Goal: Navigation & Orientation: Find specific page/section

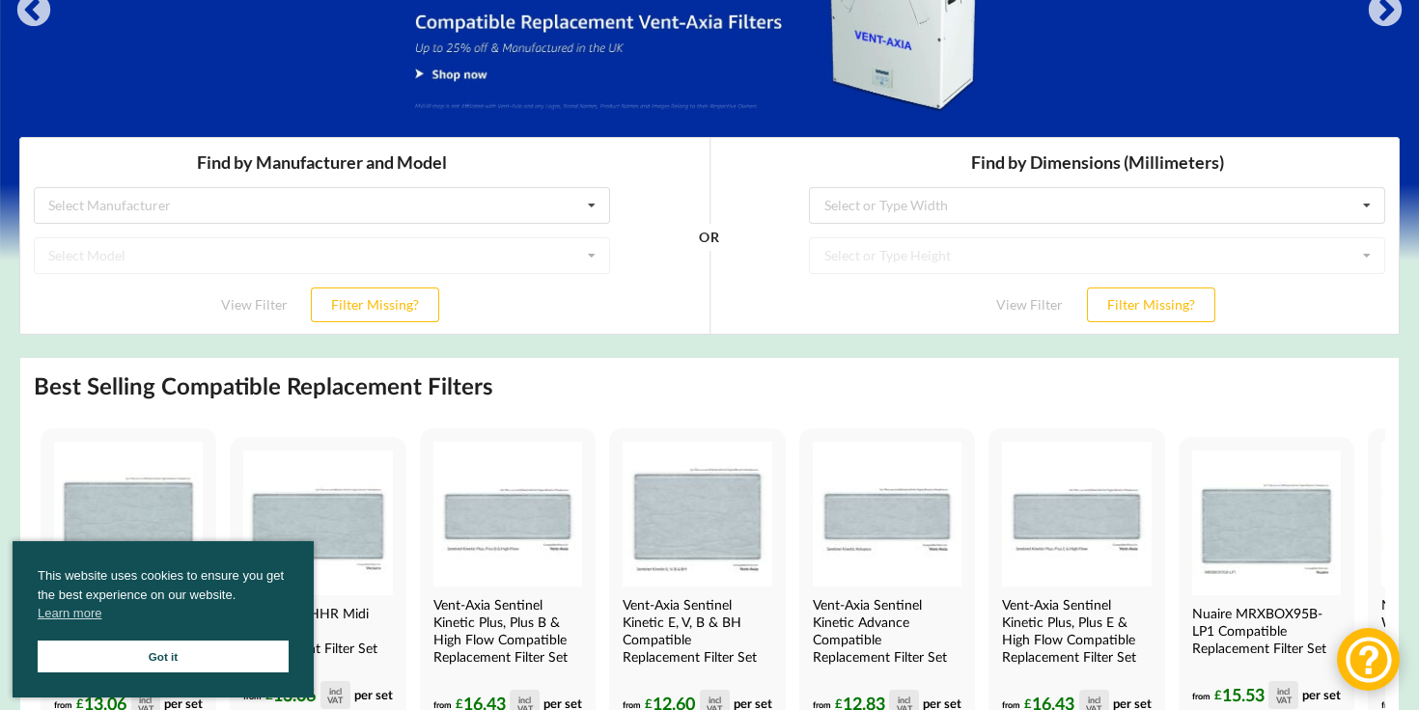
scroll to position [311, 0]
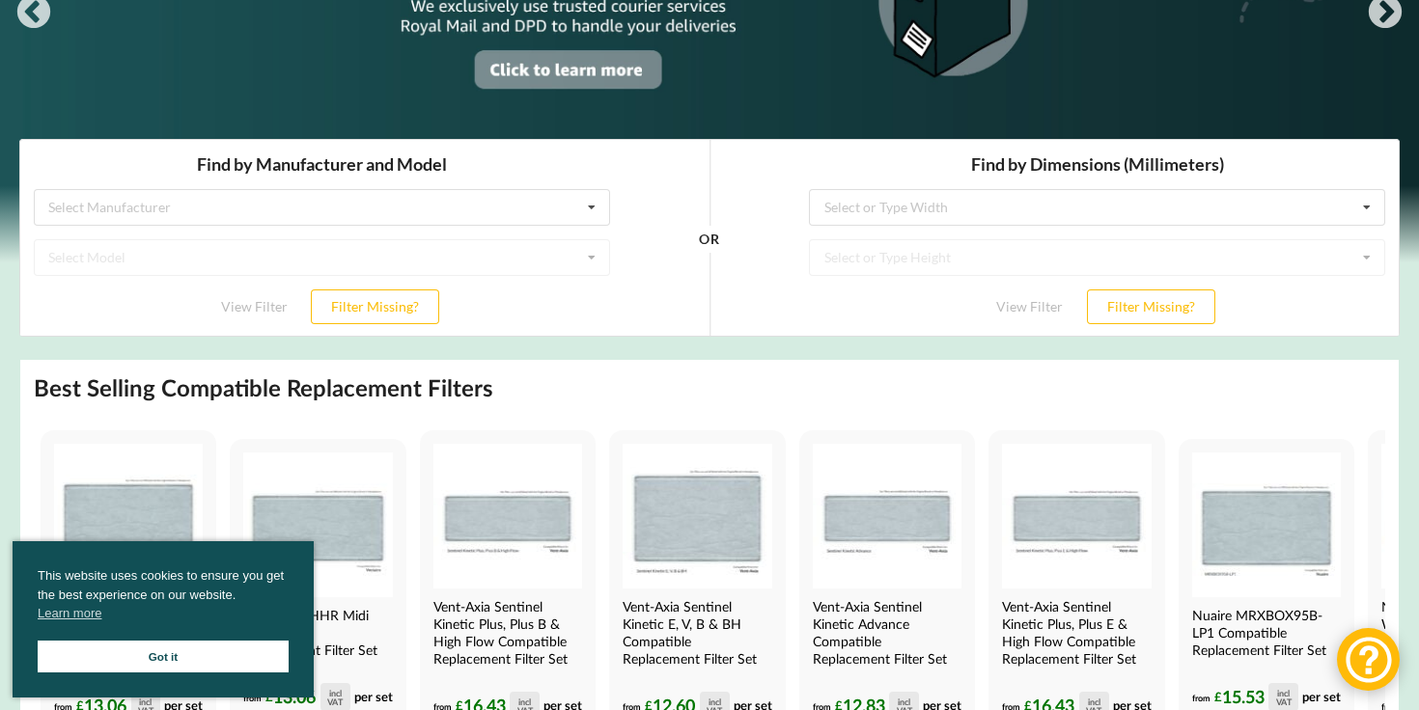
click at [221, 658] on link "Got it" at bounding box center [163, 657] width 251 height 32
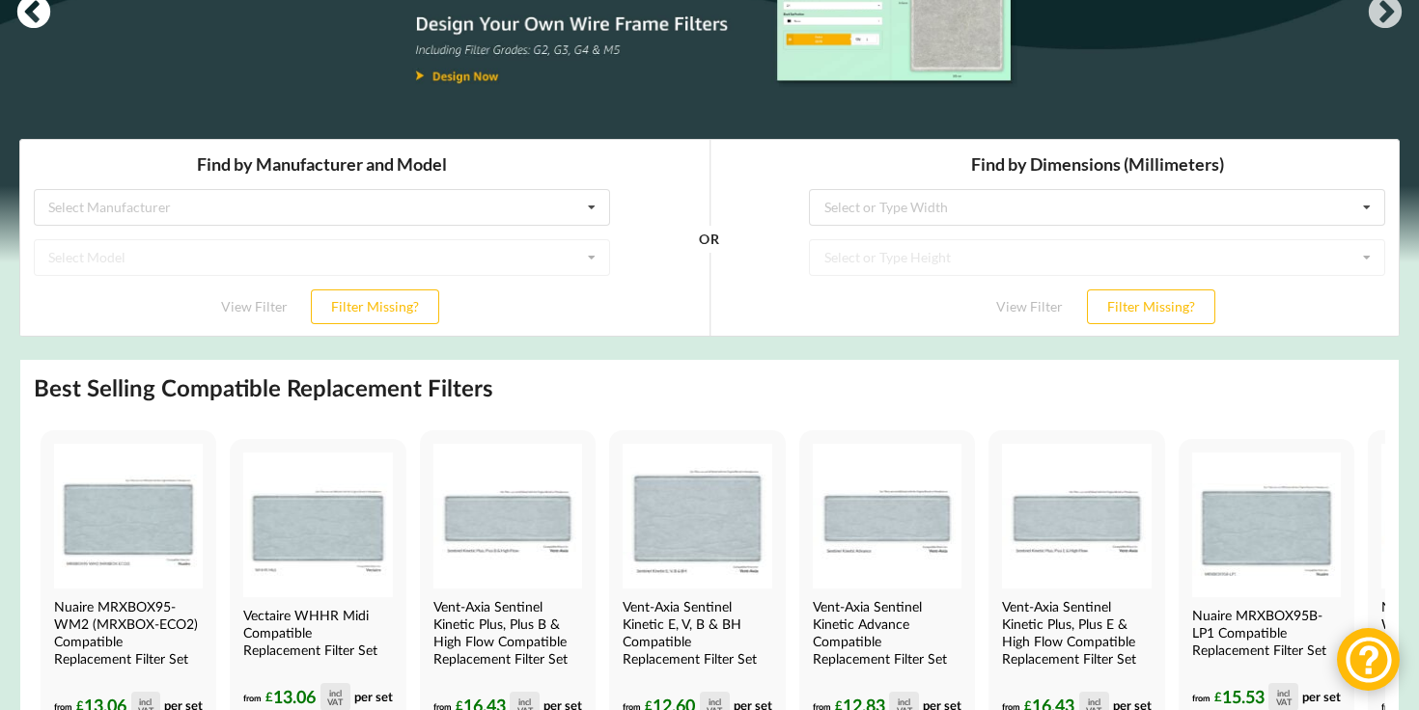
click at [30, 18] on button "Previous" at bounding box center [33, 13] width 39 height 39
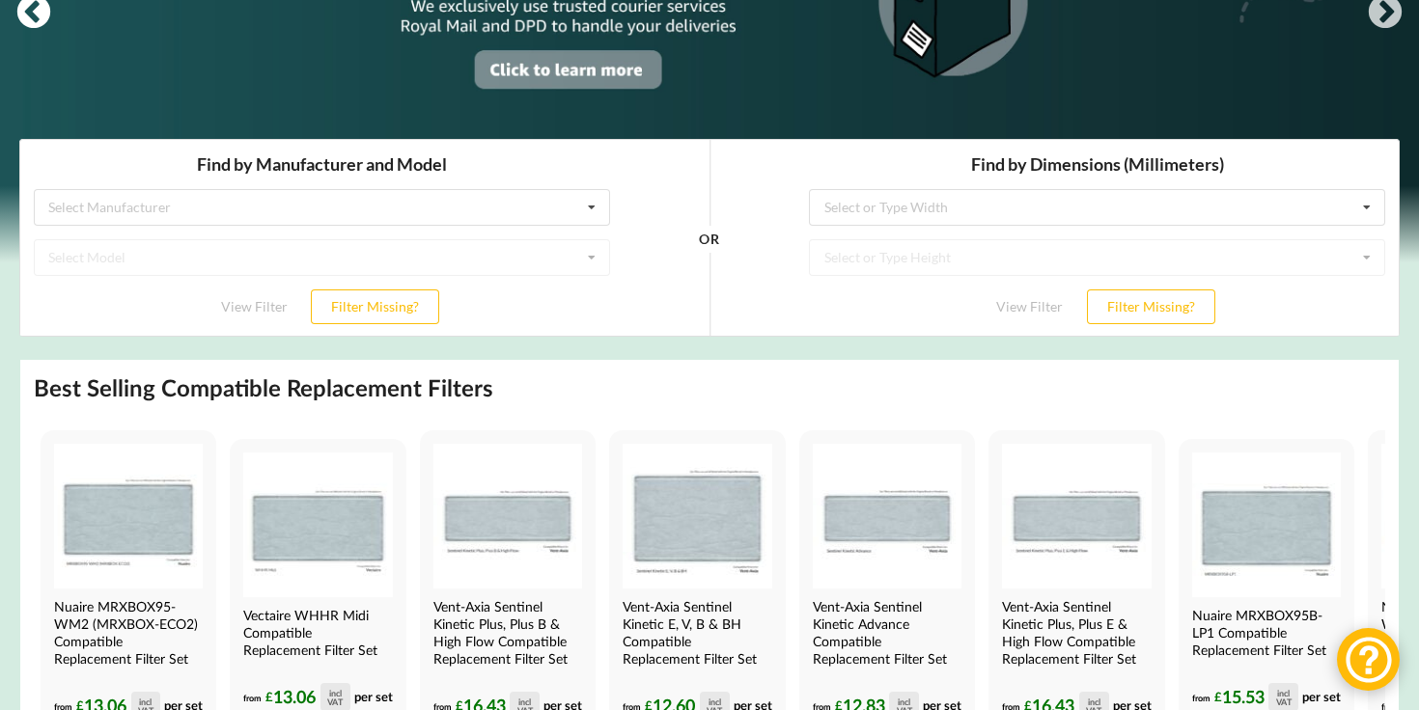
click at [32, 18] on button "Previous" at bounding box center [33, 13] width 39 height 39
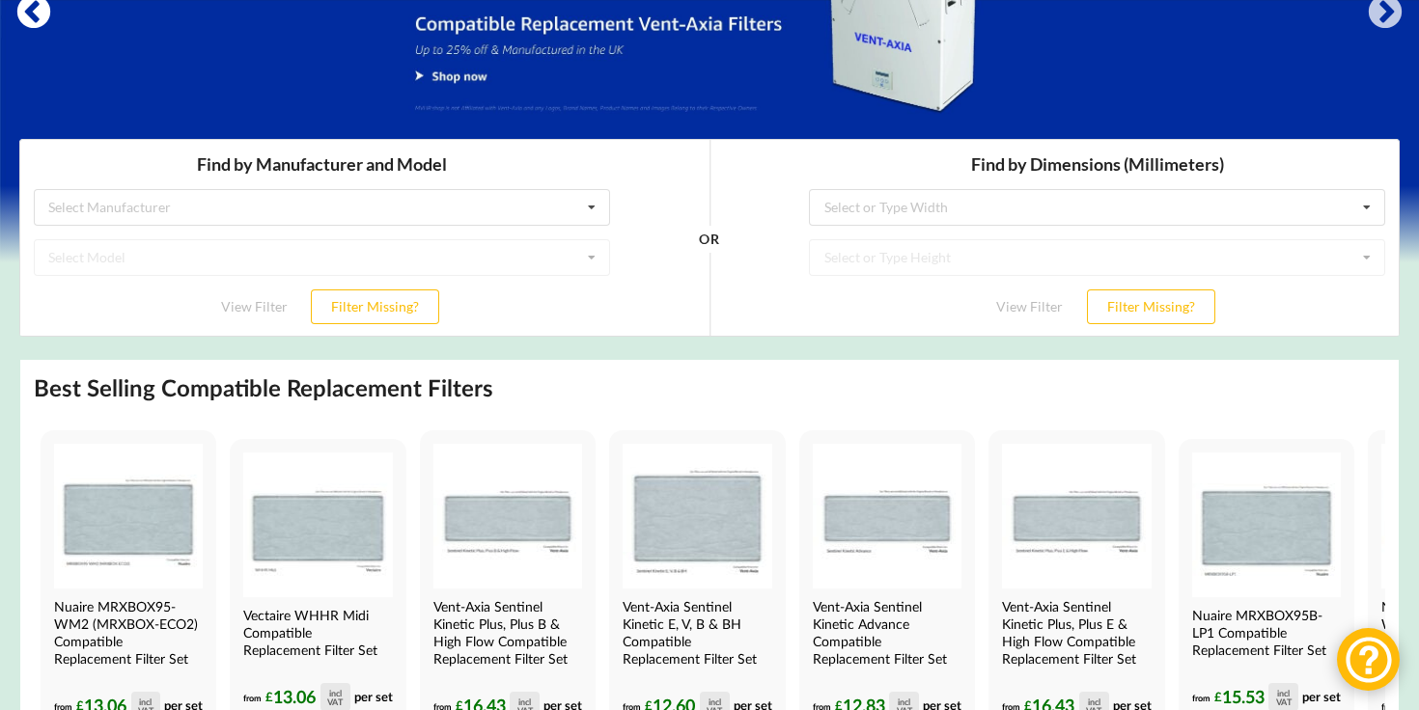
click at [42, 14] on button "Previous" at bounding box center [33, 13] width 39 height 39
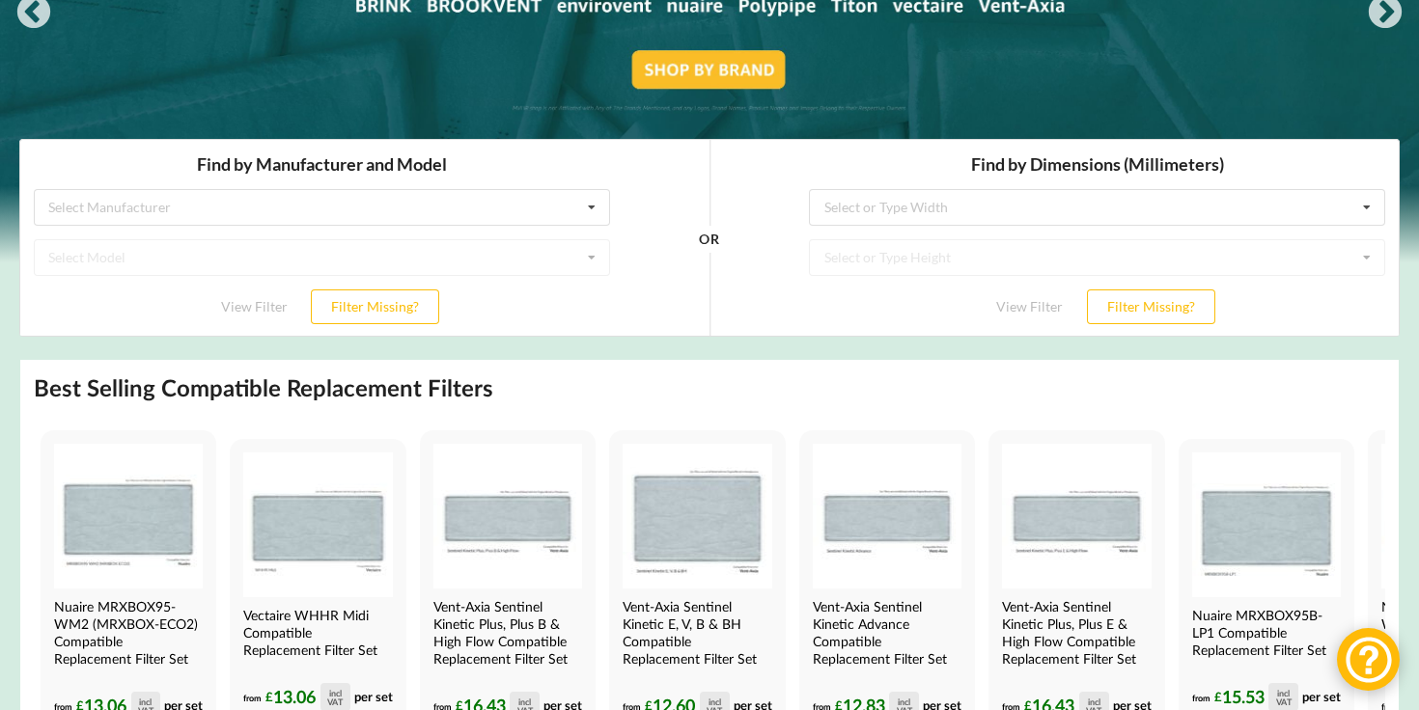
click at [700, 14] on div at bounding box center [709, 70] width 1419 height 383
